Goal: Task Accomplishment & Management: Manage account settings

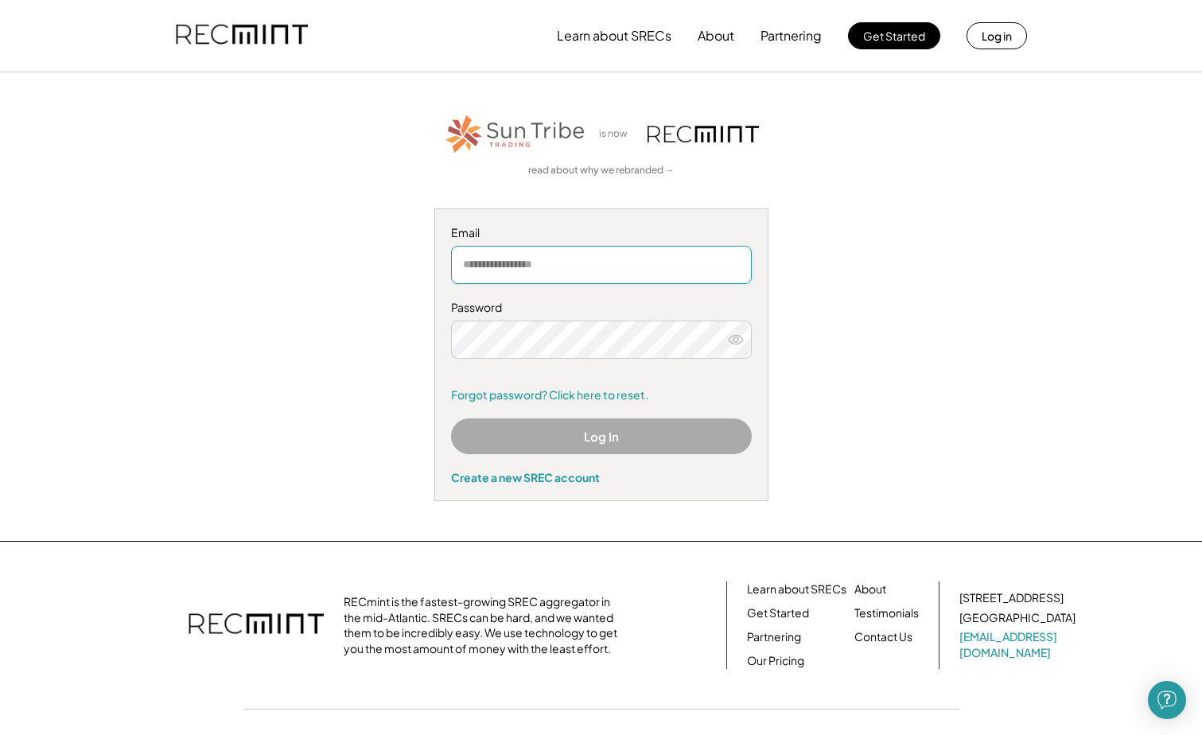
click at [579, 271] on input "email" at bounding box center [601, 265] width 301 height 38
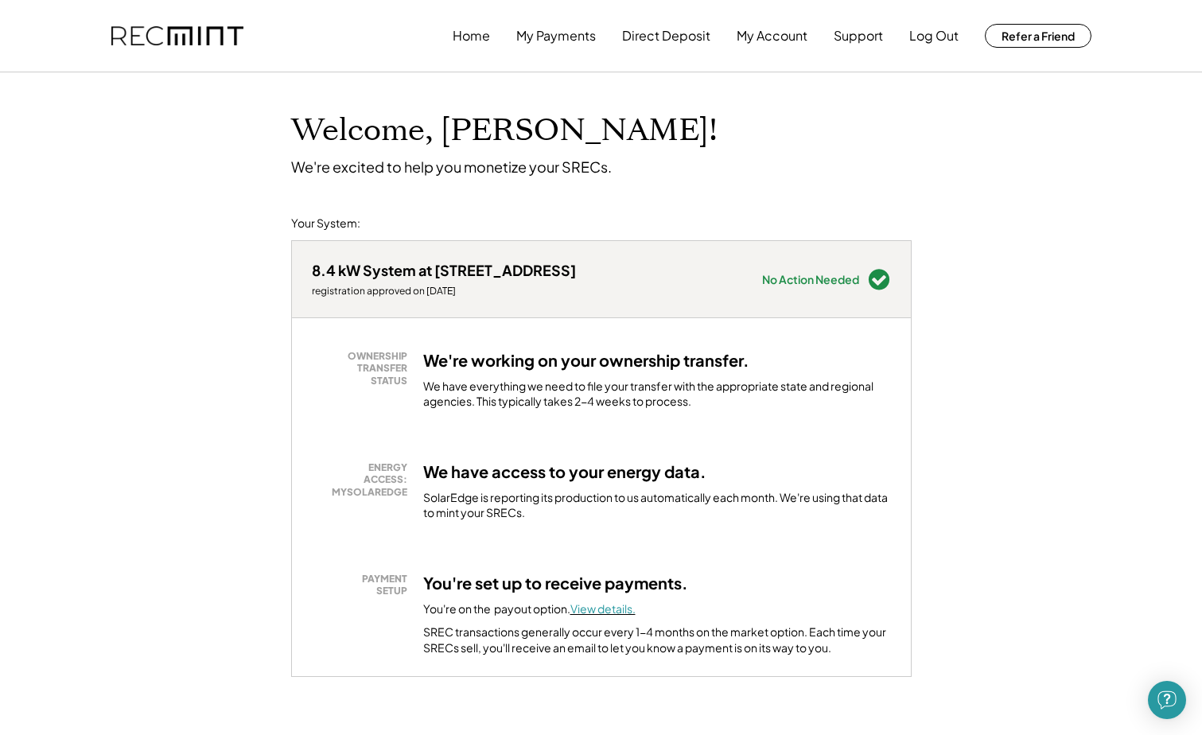
click at [627, 609] on font "View details." at bounding box center [602, 608] width 65 height 14
click at [933, 41] on button "Log Out" at bounding box center [933, 36] width 49 height 32
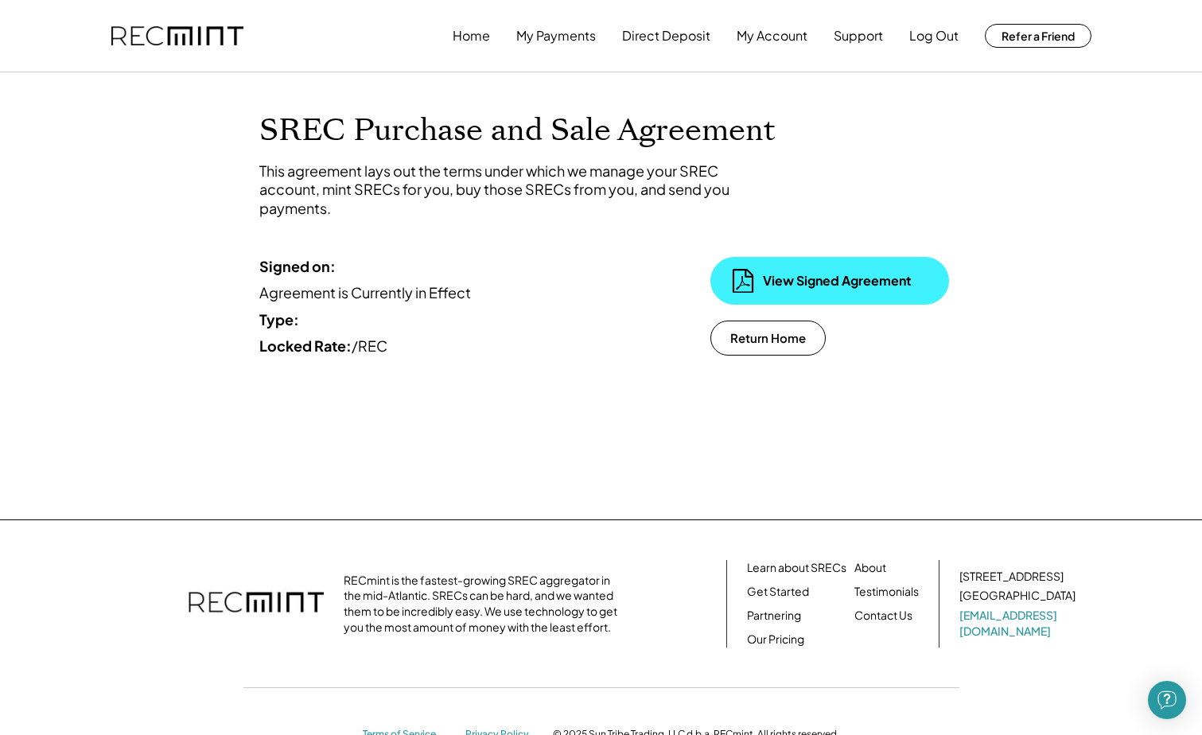
click at [811, 283] on div "View Signed Agreement" at bounding box center [842, 280] width 159 height 17
